Goal: Find specific page/section: Find specific page/section

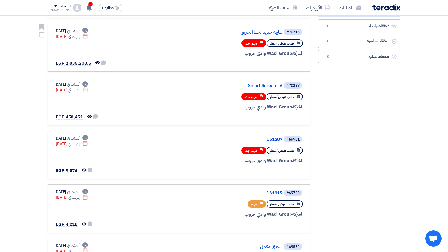
scroll to position [108, 0]
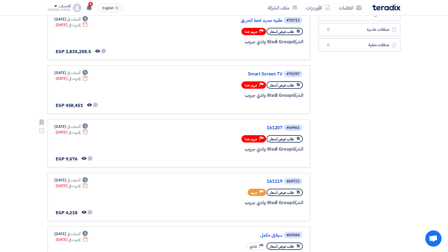
click at [297, 139] on use at bounding box center [298, 138] width 3 height 3
click at [271, 128] on link "161207" at bounding box center [228, 127] width 108 height 5
